Goal: Navigation & Orientation: Find specific page/section

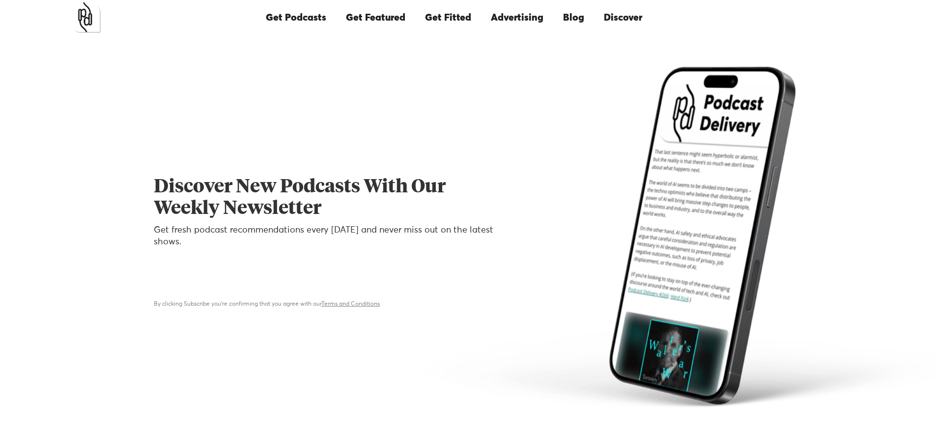
click at [614, 22] on link "Discover" at bounding box center [623, 17] width 58 height 33
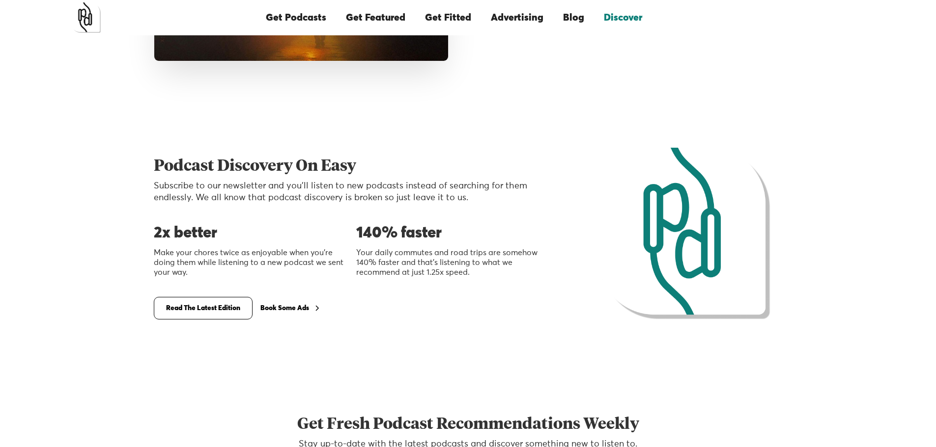
scroll to position [1780, 0]
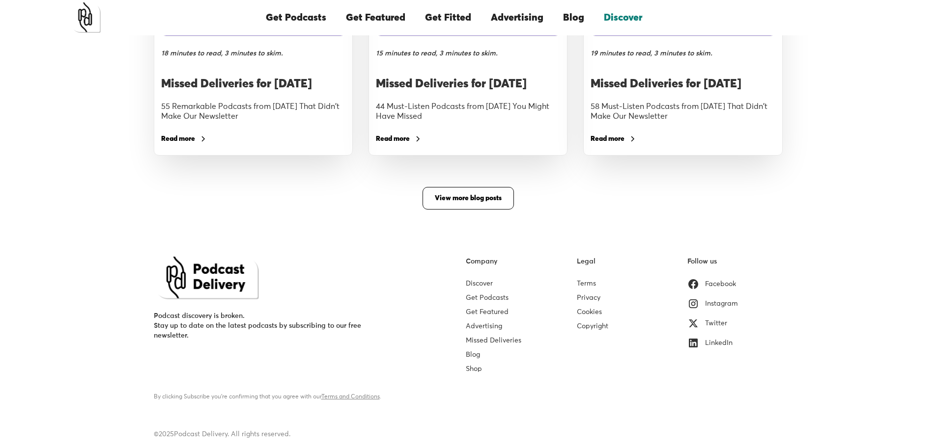
click at [720, 307] on div "Instagram" at bounding box center [721, 304] width 33 height 10
click at [725, 286] on div "Facebook" at bounding box center [720, 284] width 31 height 10
click at [717, 324] on div "Twitter" at bounding box center [716, 324] width 22 height 10
click at [719, 344] on div "LinkedIn" at bounding box center [719, 343] width 28 height 10
